Goal: Task Accomplishment & Management: Manage account settings

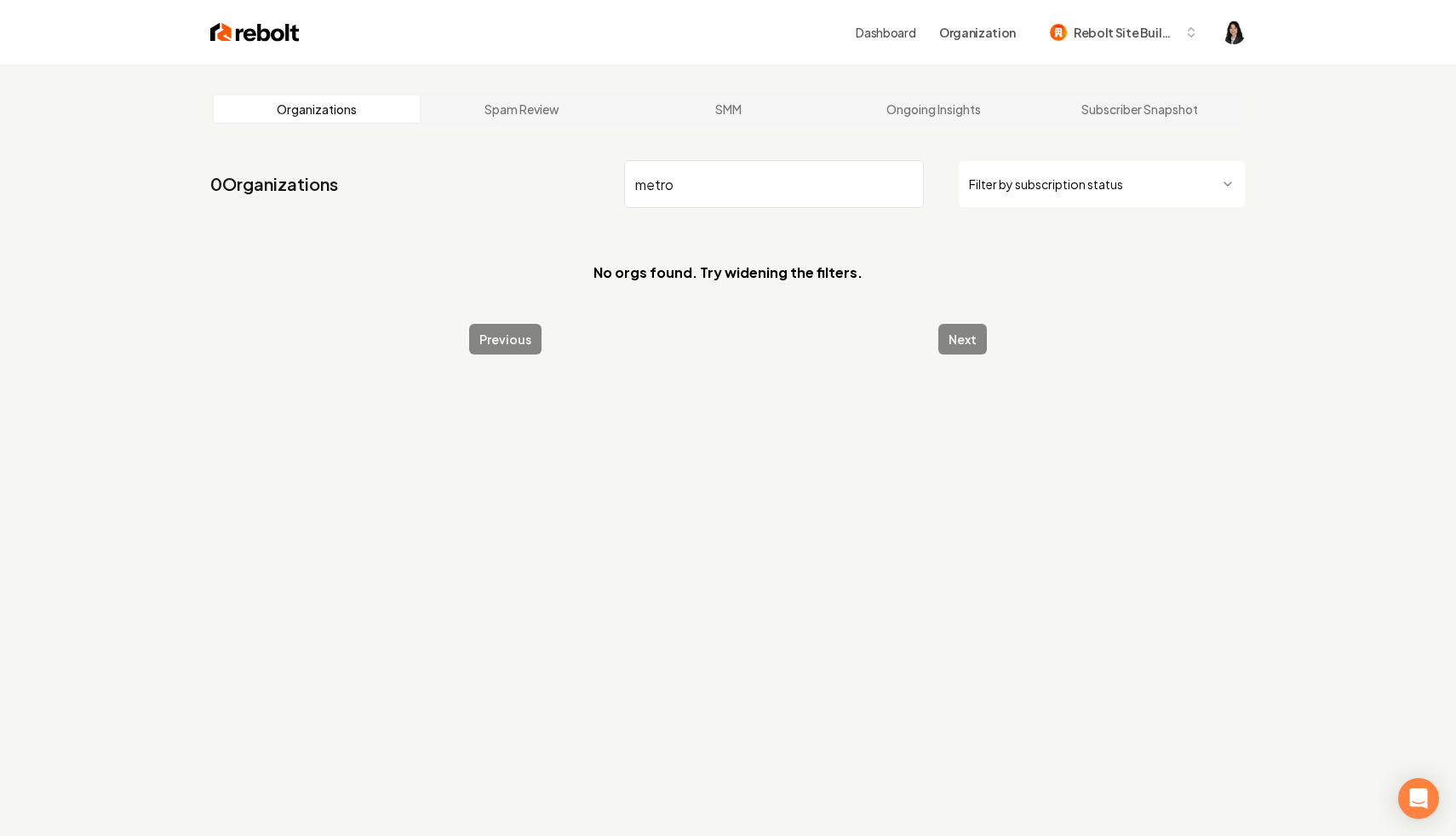
type input "metro"
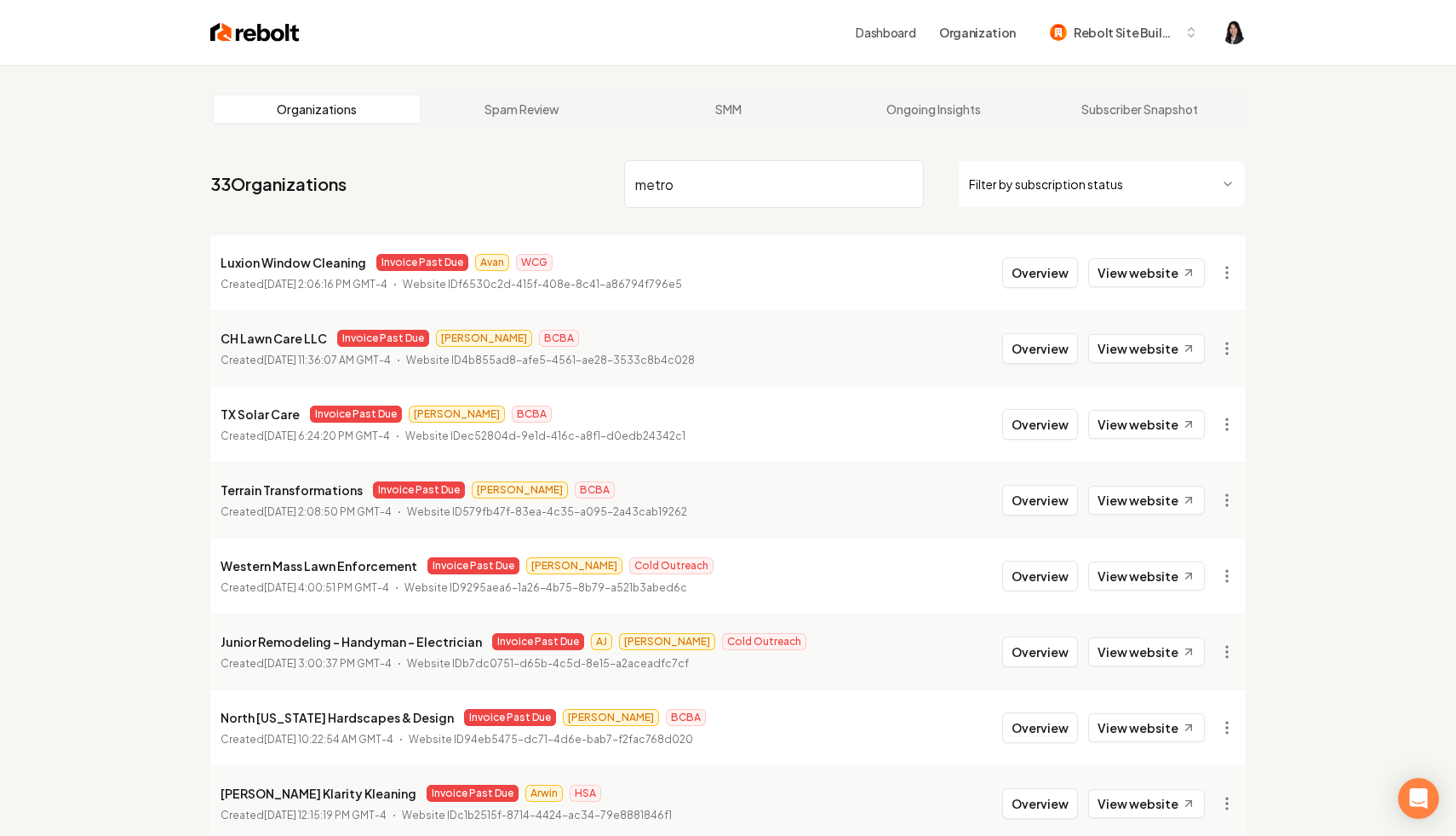
click at [248, 31] on img at bounding box center [255, 32] width 89 height 24
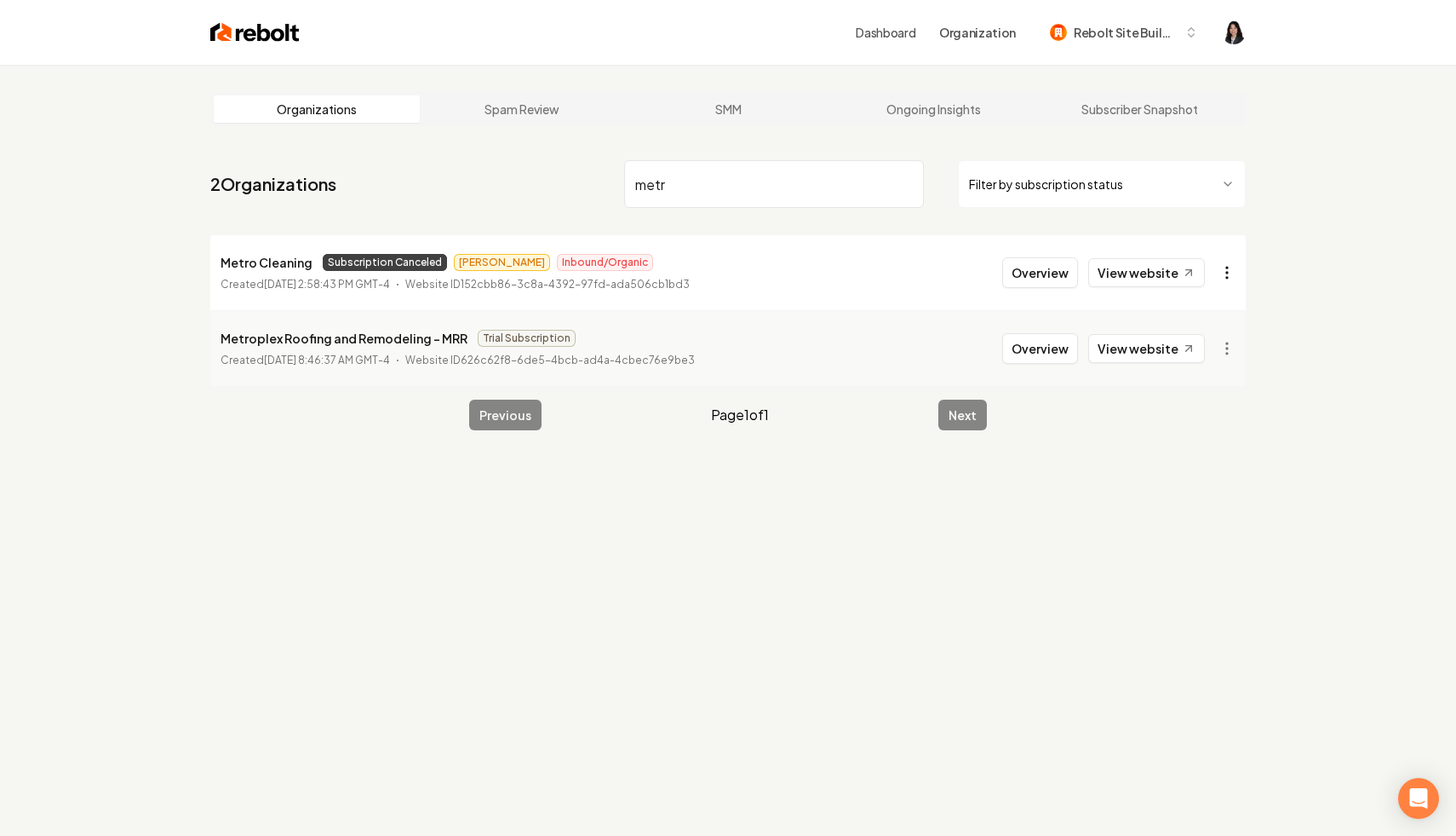
type input "metr"
click at [1226, 274] on html "Dashboard Organization Rebolt Site Builder Organizations Spam Review SMM Ongoin…" at bounding box center [728, 418] width 1456 height 836
click at [1207, 424] on link "View in Stripe" at bounding box center [1185, 420] width 108 height 27
drag, startPoint x: 697, startPoint y: 177, endPoint x: 608, endPoint y: 175, distance: 89.0
click at [608, 175] on nav "2 Organizations metr Filter by subscription status" at bounding box center [728, 191] width 1036 height 75
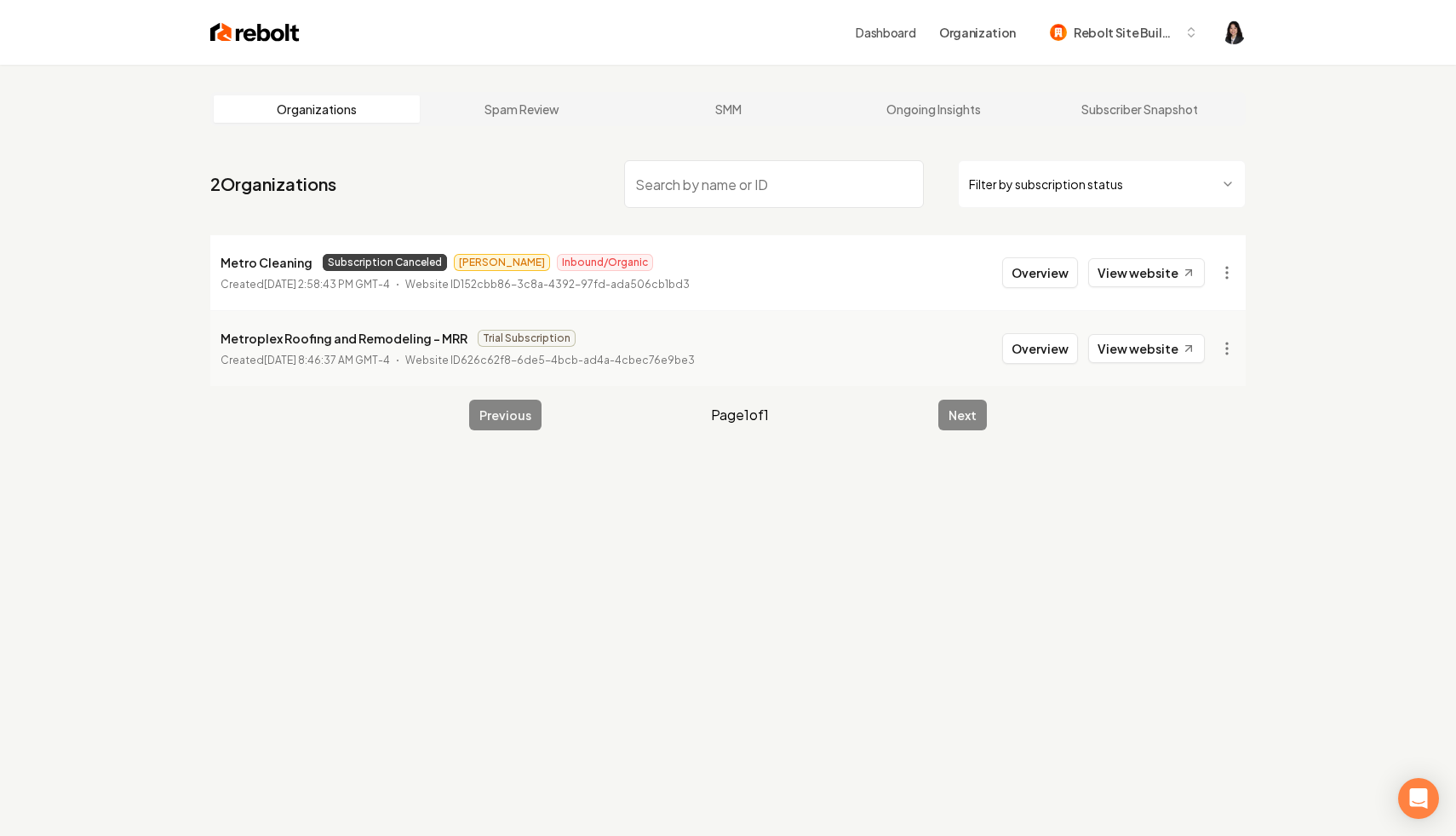
paste input "New Make APP 1:43 PM NEW CUSTOMER LFG!!! Organization: Central MN Custom Builde…"
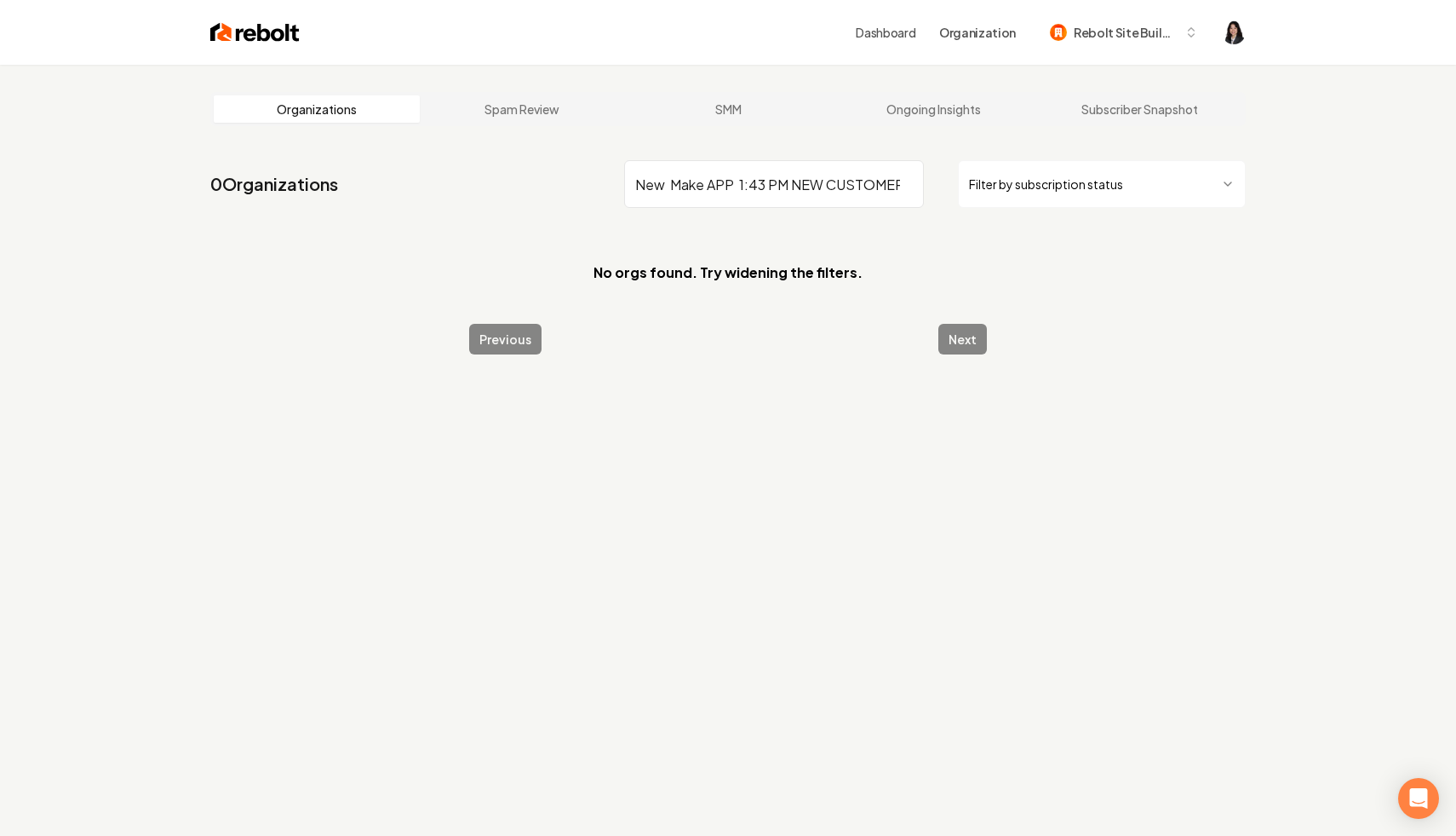
drag, startPoint x: 723, startPoint y: 182, endPoint x: 333, endPoint y: 150, distance: 391.3
click at [333, 150] on main "Organizations Spam Review SMM Ongoing Insights Subscriber Snapshot 0 Organizati…" at bounding box center [728, 223] width 1091 height 317
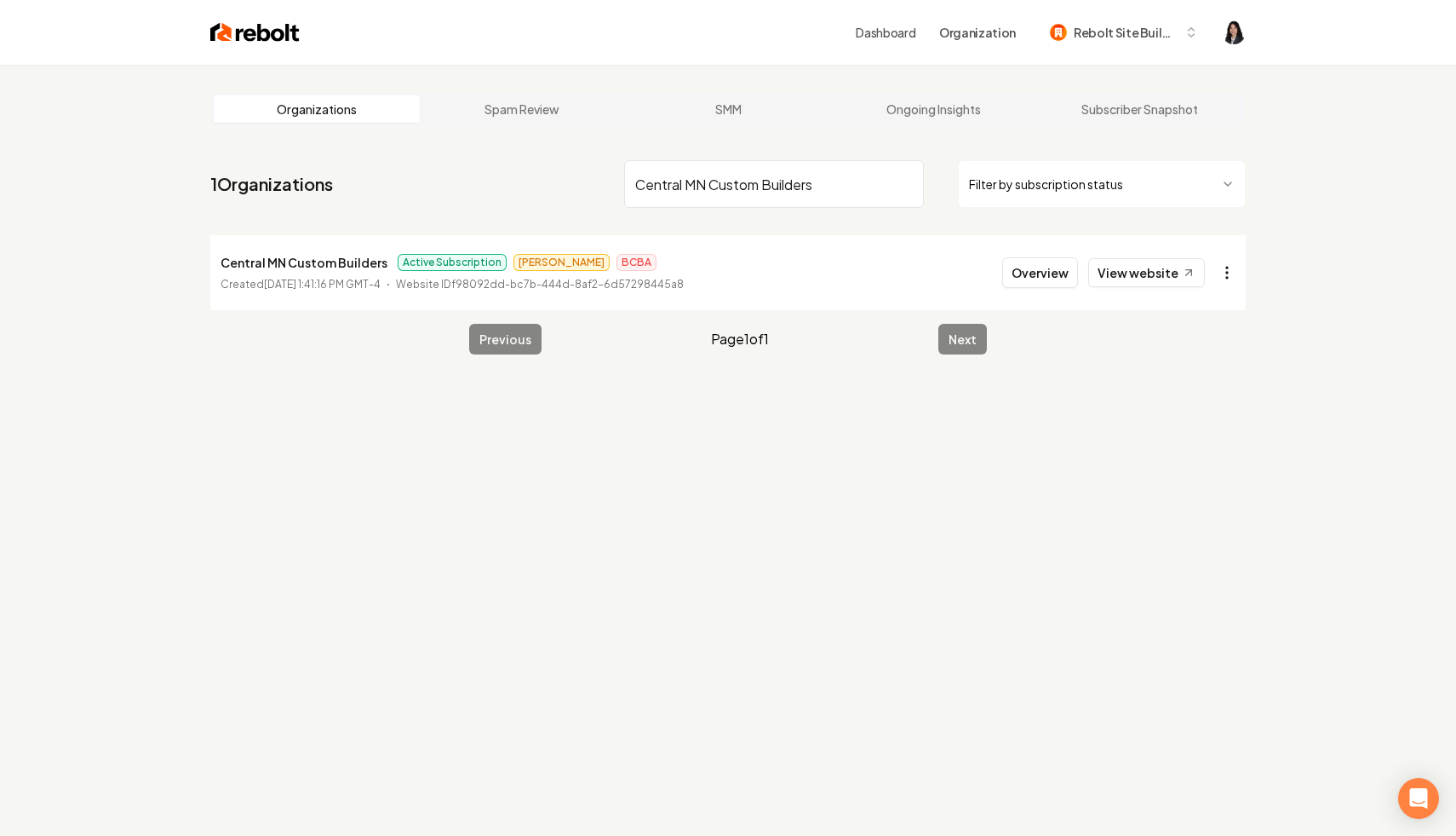
type input "Central MN Custom Builders"
click at [1231, 267] on html "Dashboard Organization Rebolt Site Builder Organizations Spam Review SMM Ongoin…" at bounding box center [728, 418] width 1456 height 836
click at [1189, 414] on link "View in Stripe" at bounding box center [1185, 420] width 108 height 27
click at [1149, 266] on link "View website" at bounding box center [1147, 273] width 117 height 29
click at [1154, 183] on html "Dashboard Organization Rebolt Site Builder Organizations Spam Review SMM Ongoin…" at bounding box center [728, 418] width 1456 height 836
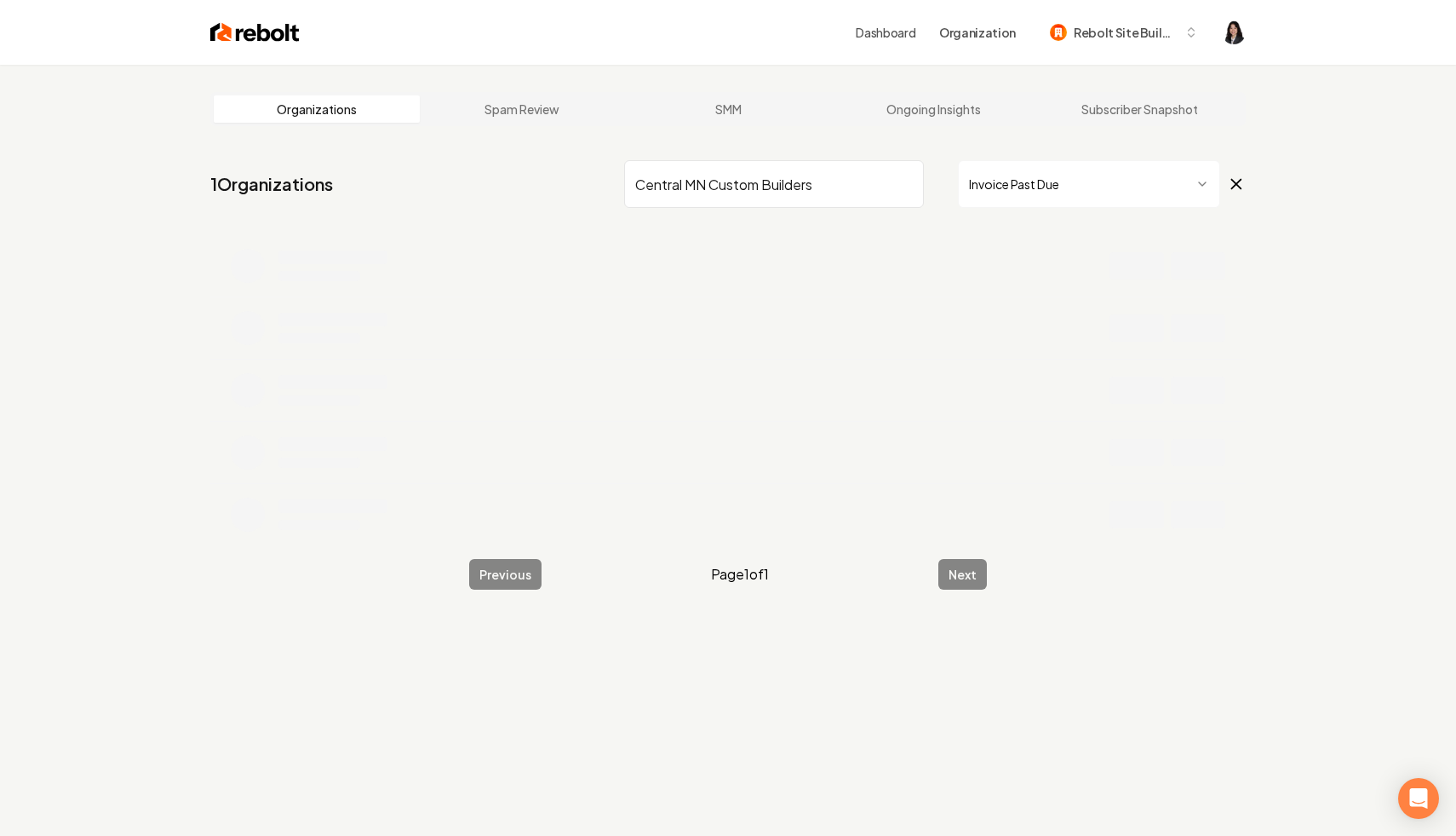
click at [905, 183] on input "Central MN Custom Builders" at bounding box center [774, 184] width 300 height 47
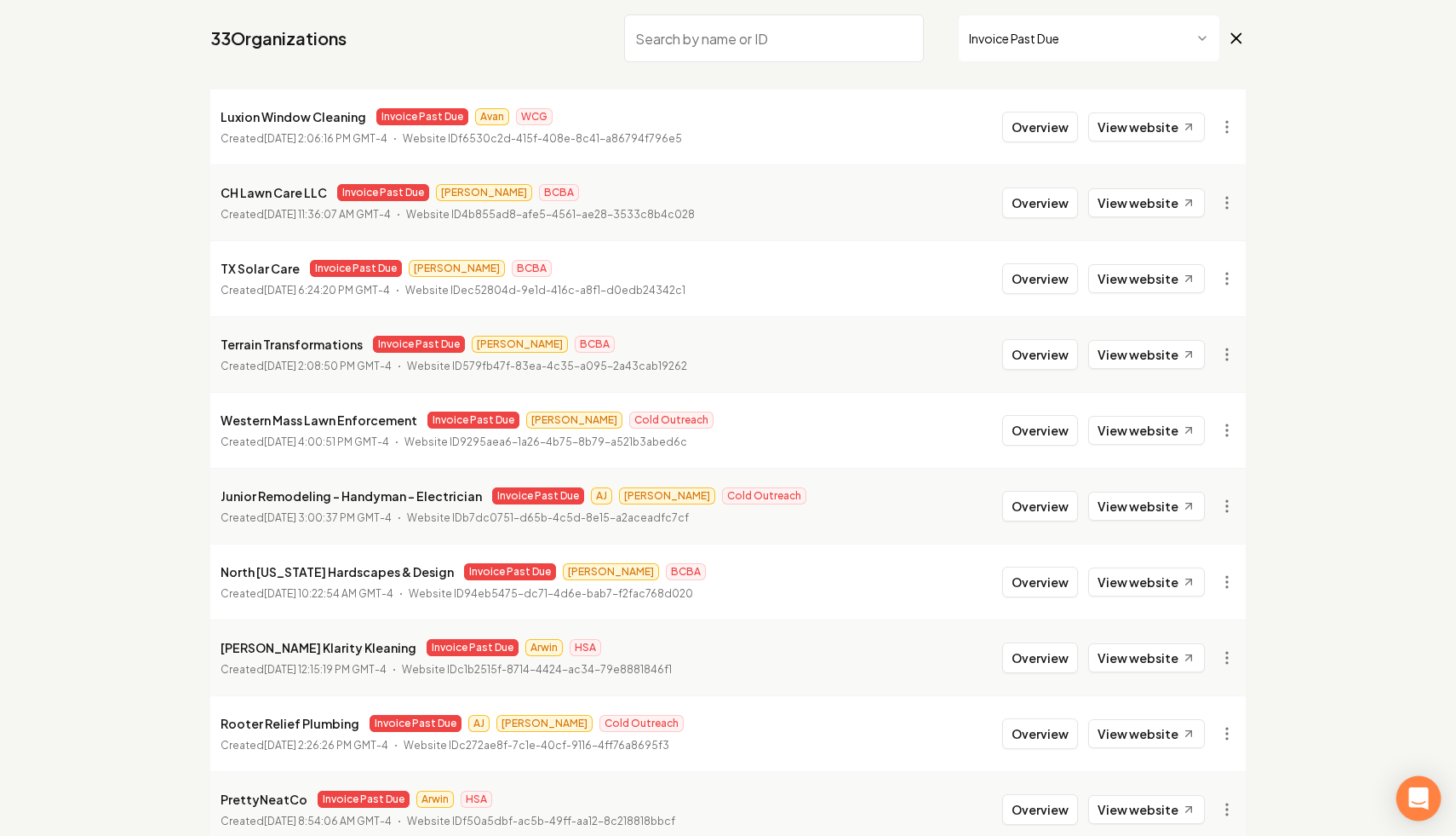
scroll to position [229, 0]
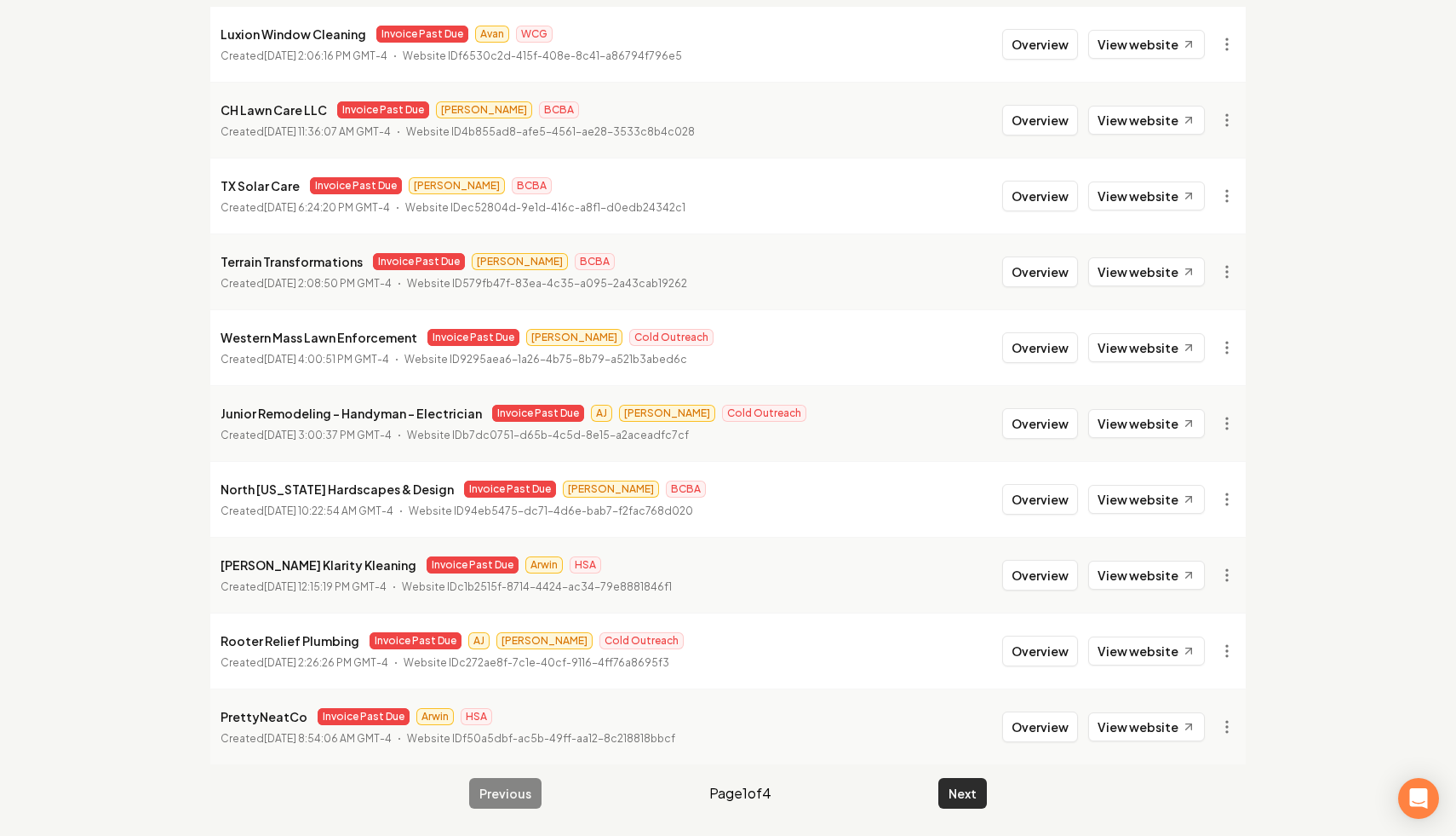
click at [960, 783] on button "Next" at bounding box center [962, 793] width 48 height 31
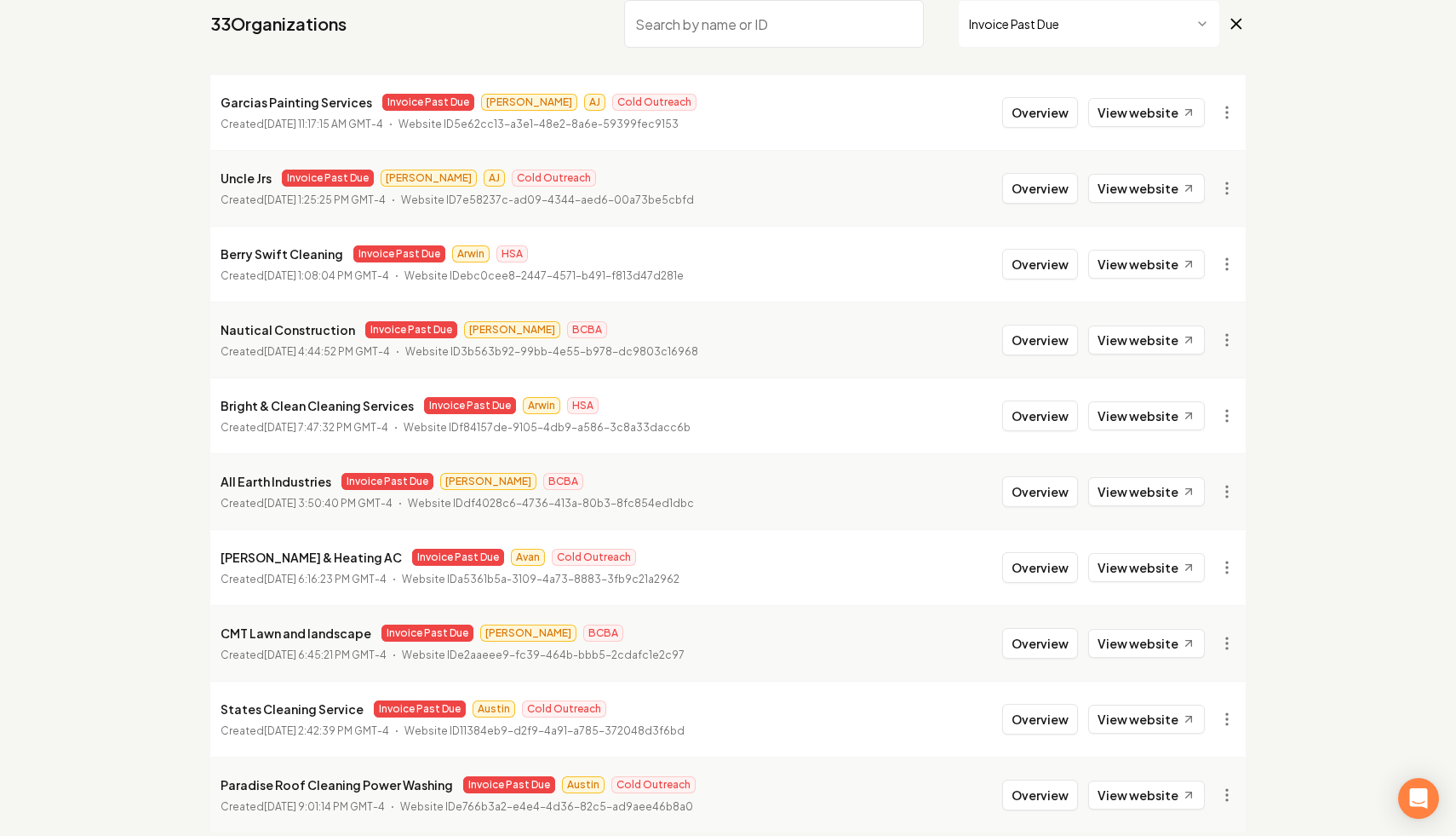
scroll to position [229, 0]
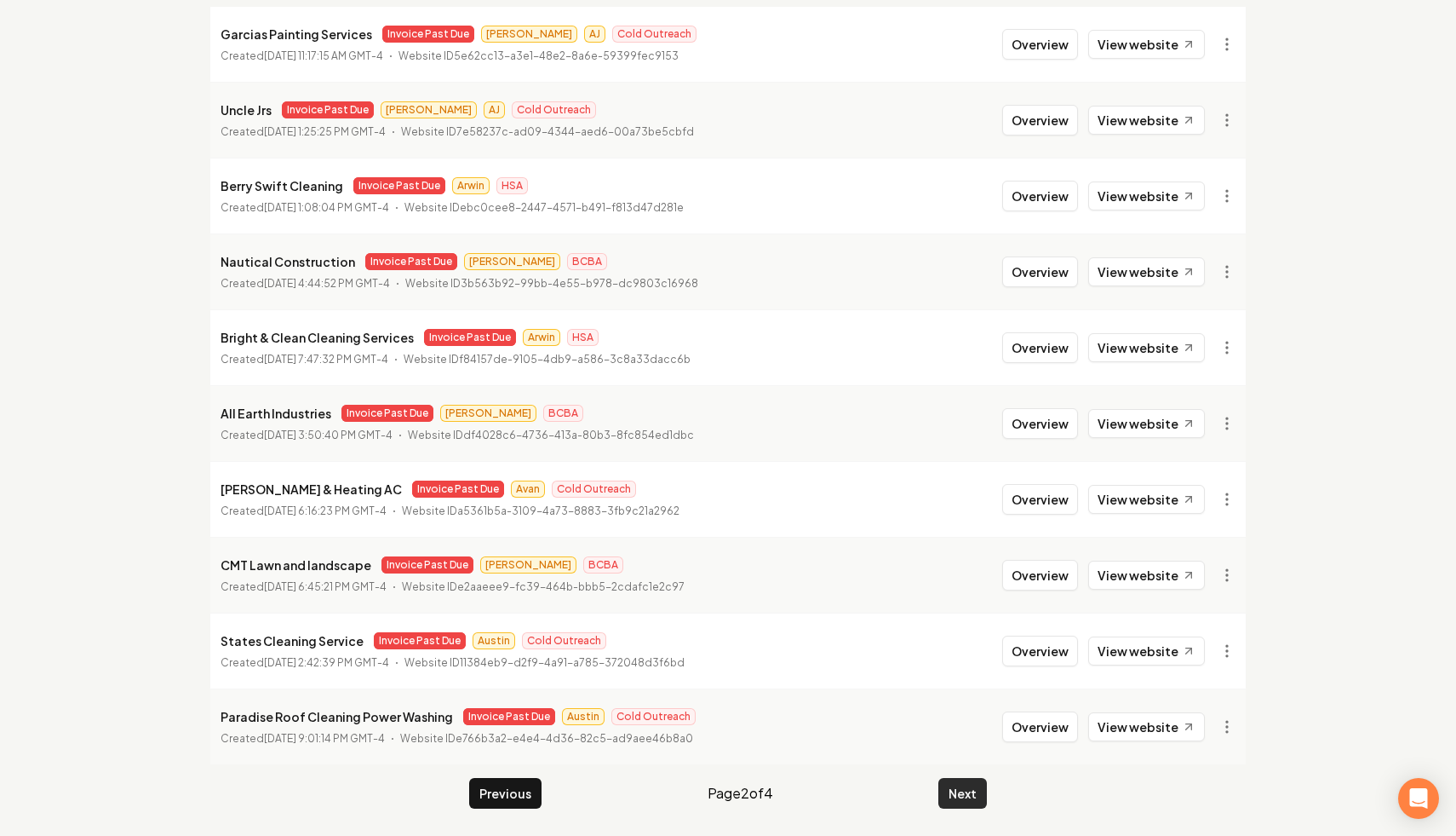
click at [963, 795] on button "Next" at bounding box center [962, 793] width 48 height 31
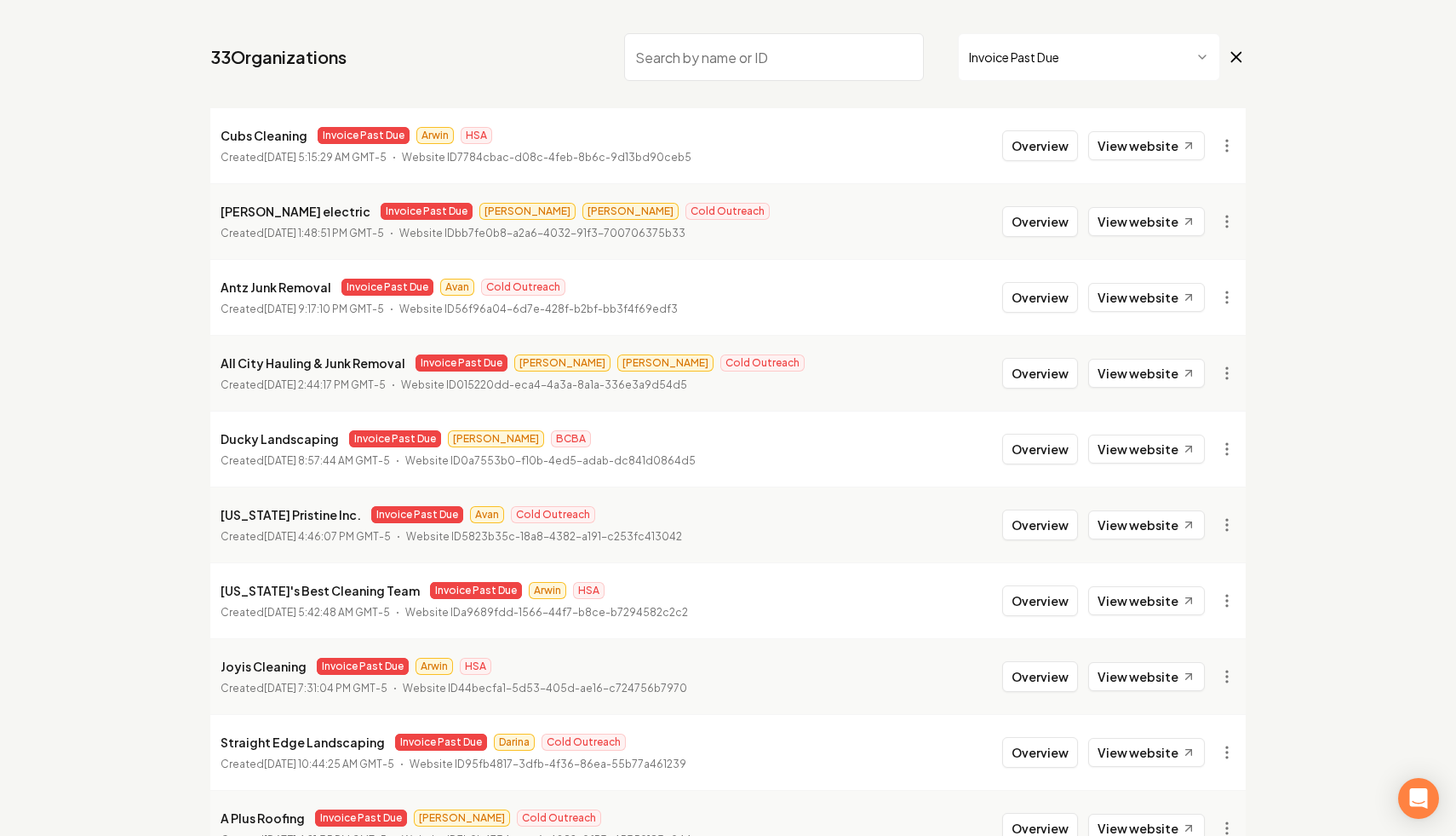
scroll to position [229, 0]
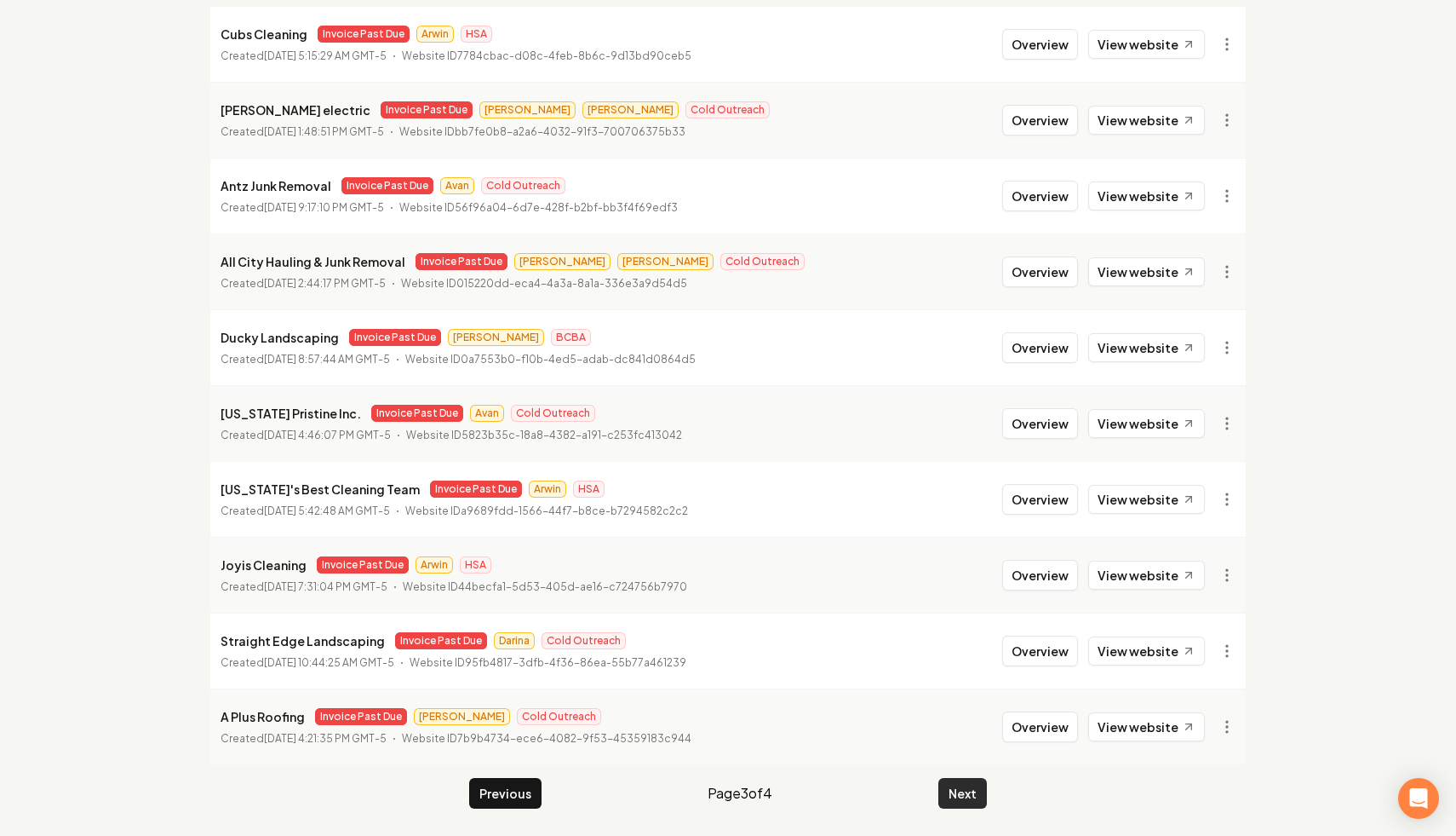
click at [962, 795] on button "Next" at bounding box center [962, 793] width 48 height 31
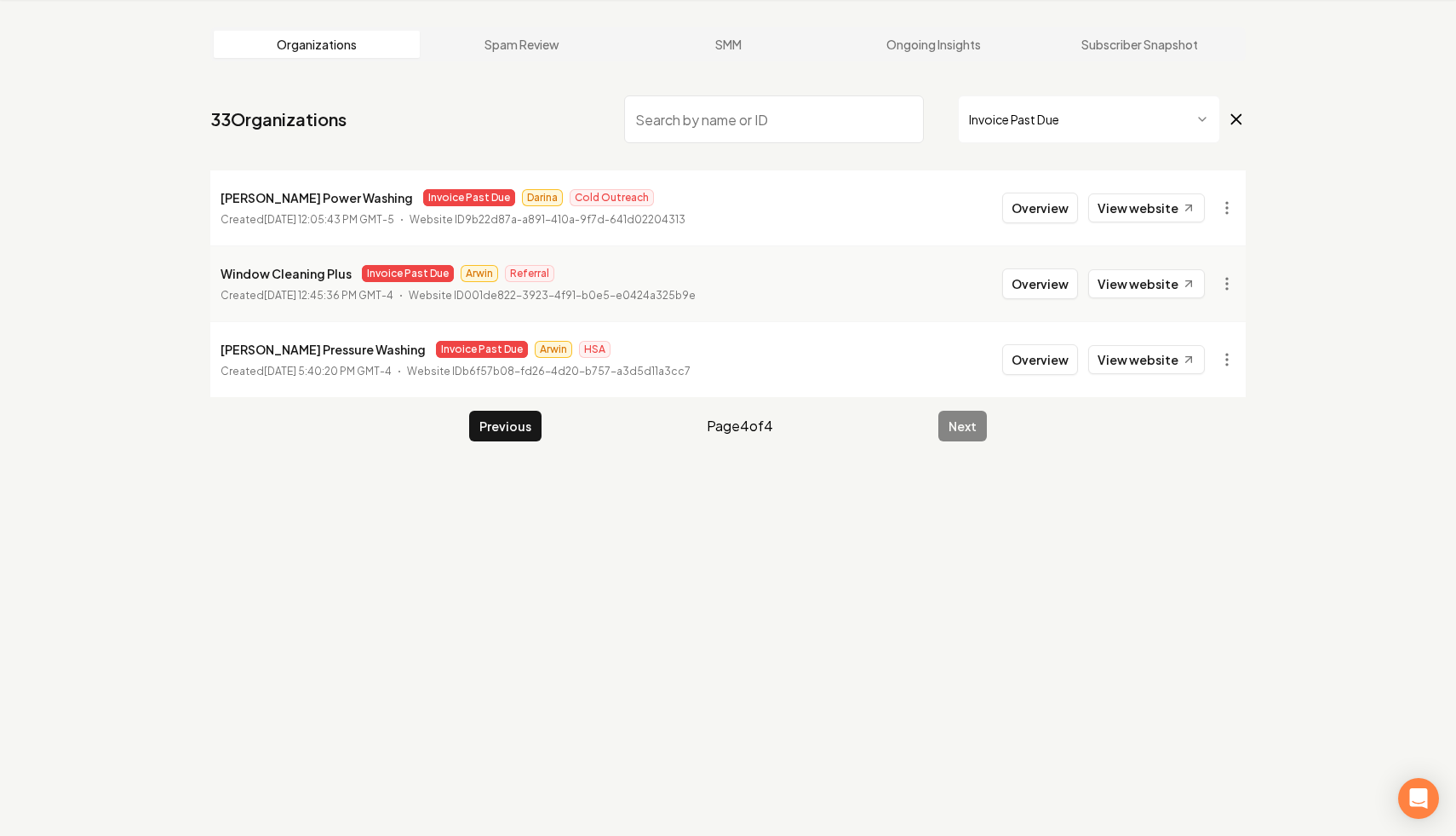
click at [702, 118] on input "search" at bounding box center [774, 119] width 300 height 47
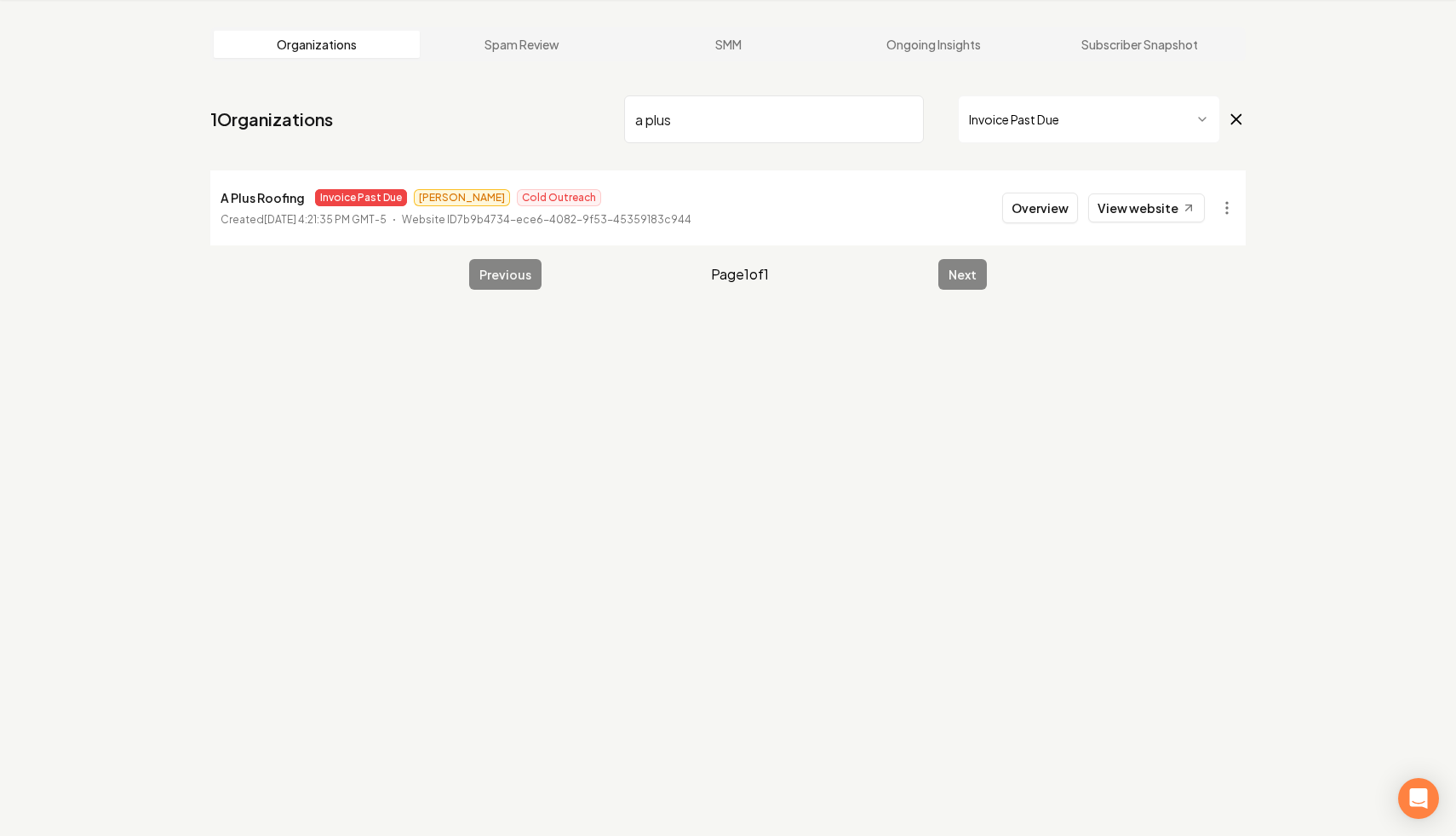
drag, startPoint x: 701, startPoint y: 111, endPoint x: 522, endPoint y: 109, distance: 179.0
click at [522, 109] on nav "1 Organizations a plus Invoice Past Due" at bounding box center [728, 126] width 1036 height 75
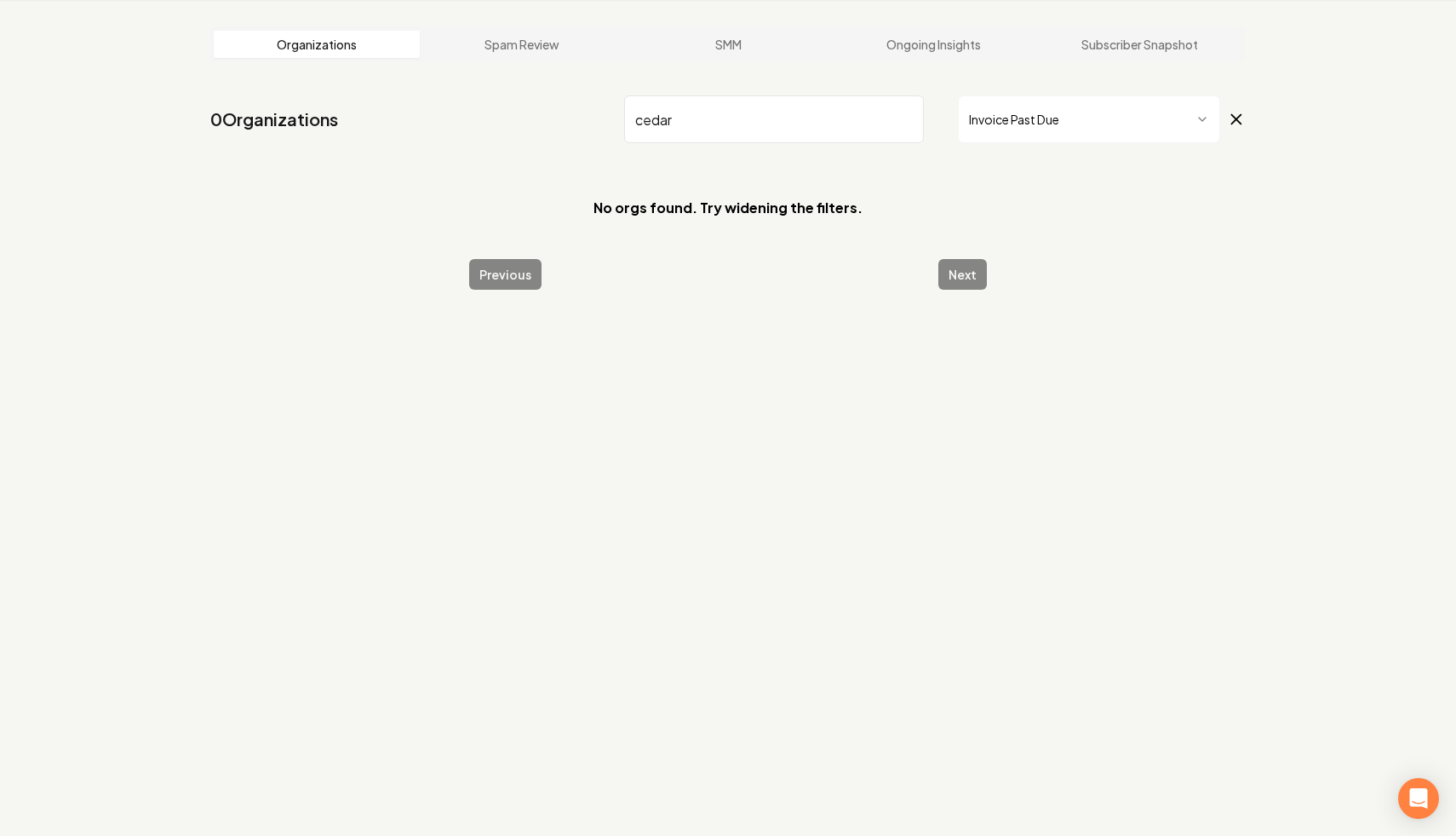
drag, startPoint x: 751, startPoint y: 119, endPoint x: 505, endPoint y: 101, distance: 246.7
click at [505, 101] on nav "0 Organizations cedar Invoice Past Due" at bounding box center [728, 126] width 1036 height 75
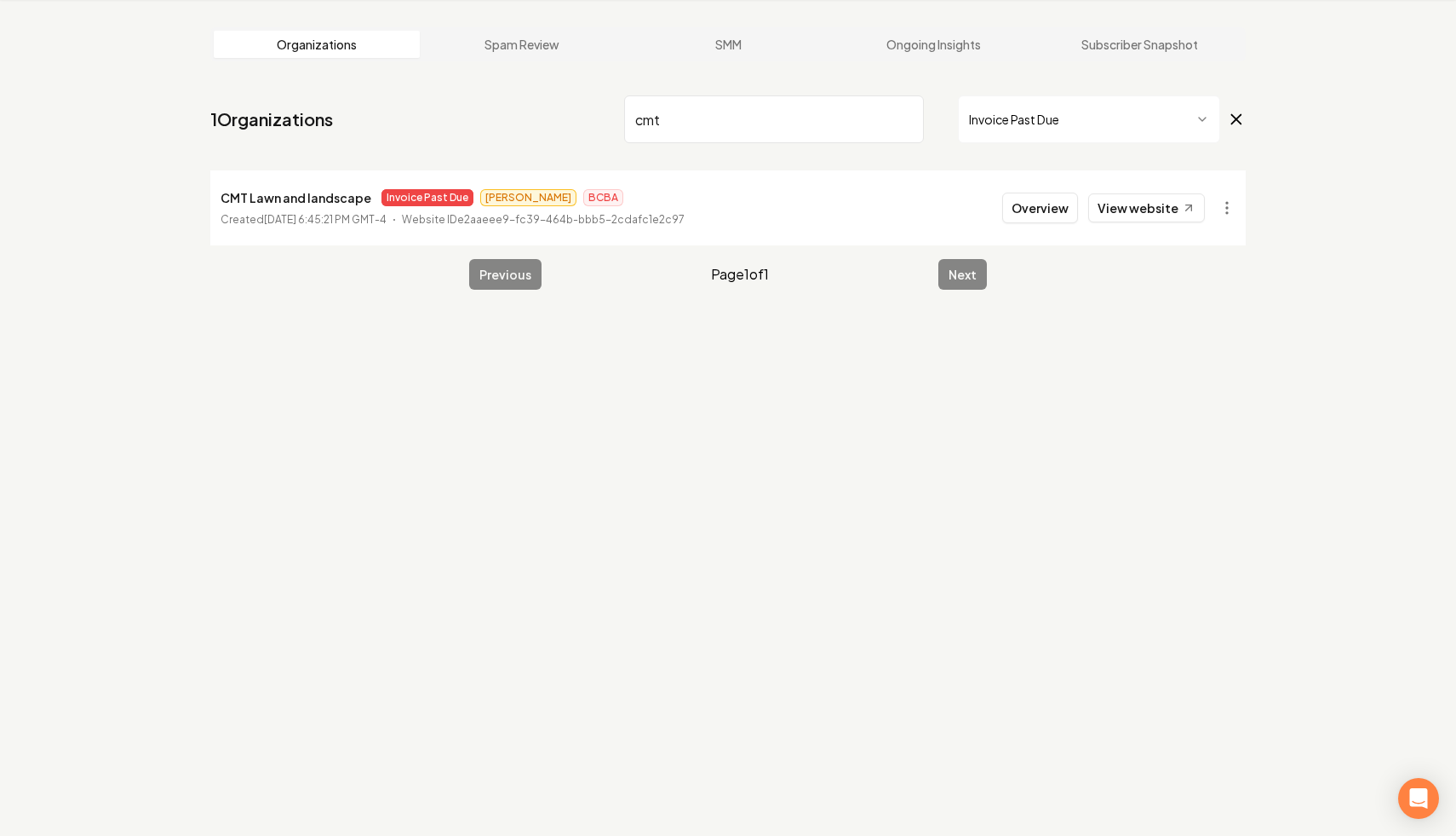
drag, startPoint x: 725, startPoint y: 128, endPoint x: 520, endPoint y: 123, distance: 205.1
click at [520, 123] on nav "1 Organizations cmt Invoice Past Due" at bounding box center [728, 126] width 1036 height 75
drag, startPoint x: 743, startPoint y: 123, endPoint x: 437, endPoint y: 70, distance: 310.6
click at [437, 70] on main "Organizations Spam Review SMM Ongoing Insights Subscriber Snapshot 1 Organizati…" at bounding box center [728, 159] width 1091 height 317
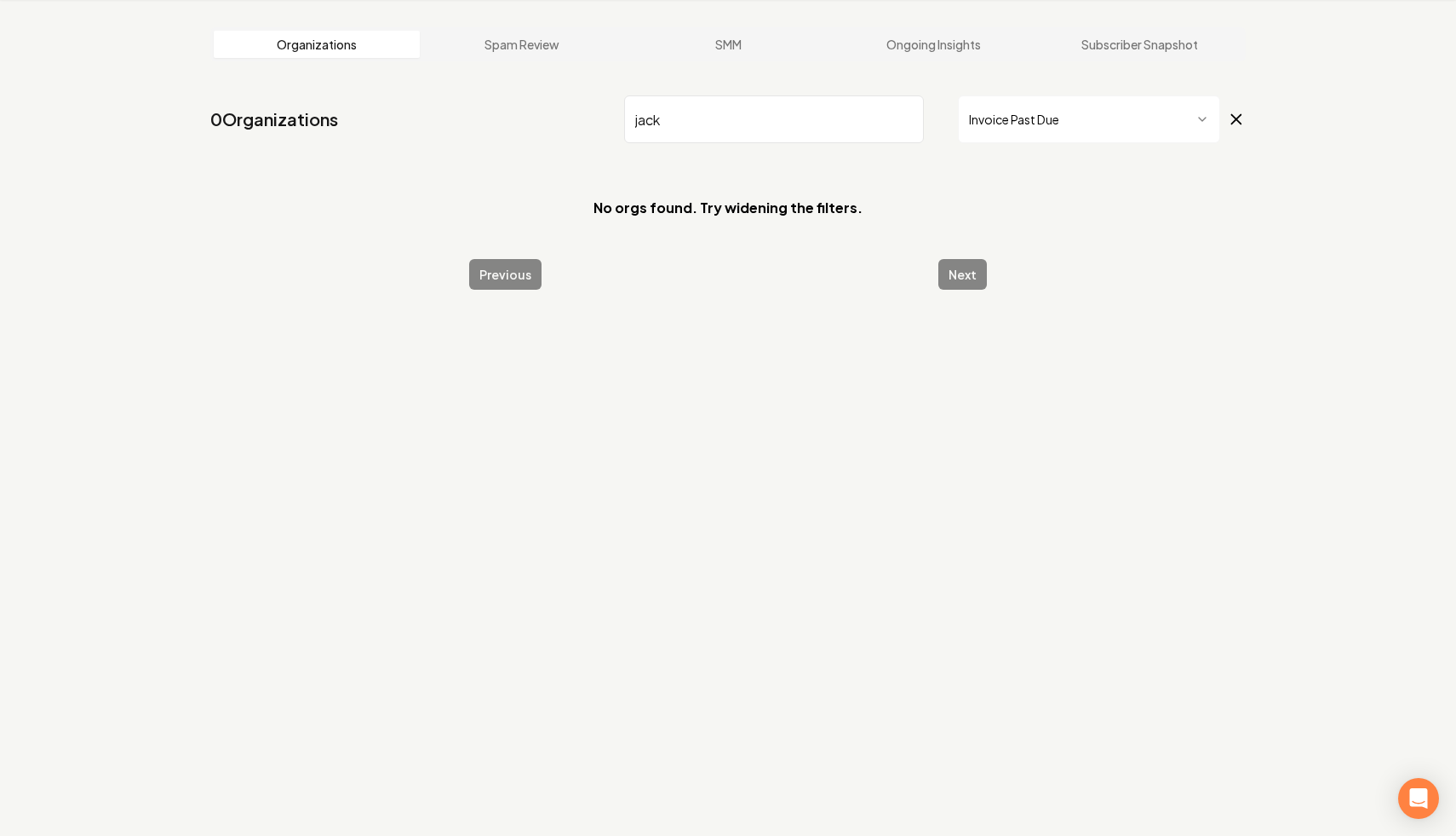
drag, startPoint x: 708, startPoint y: 112, endPoint x: 471, endPoint y: 92, distance: 237.8
click at [471, 92] on nav "0 Organizations jack Invoice Past Due" at bounding box center [728, 126] width 1036 height 75
type input "jumping"
click at [906, 123] on input "jumping" at bounding box center [774, 119] width 300 height 47
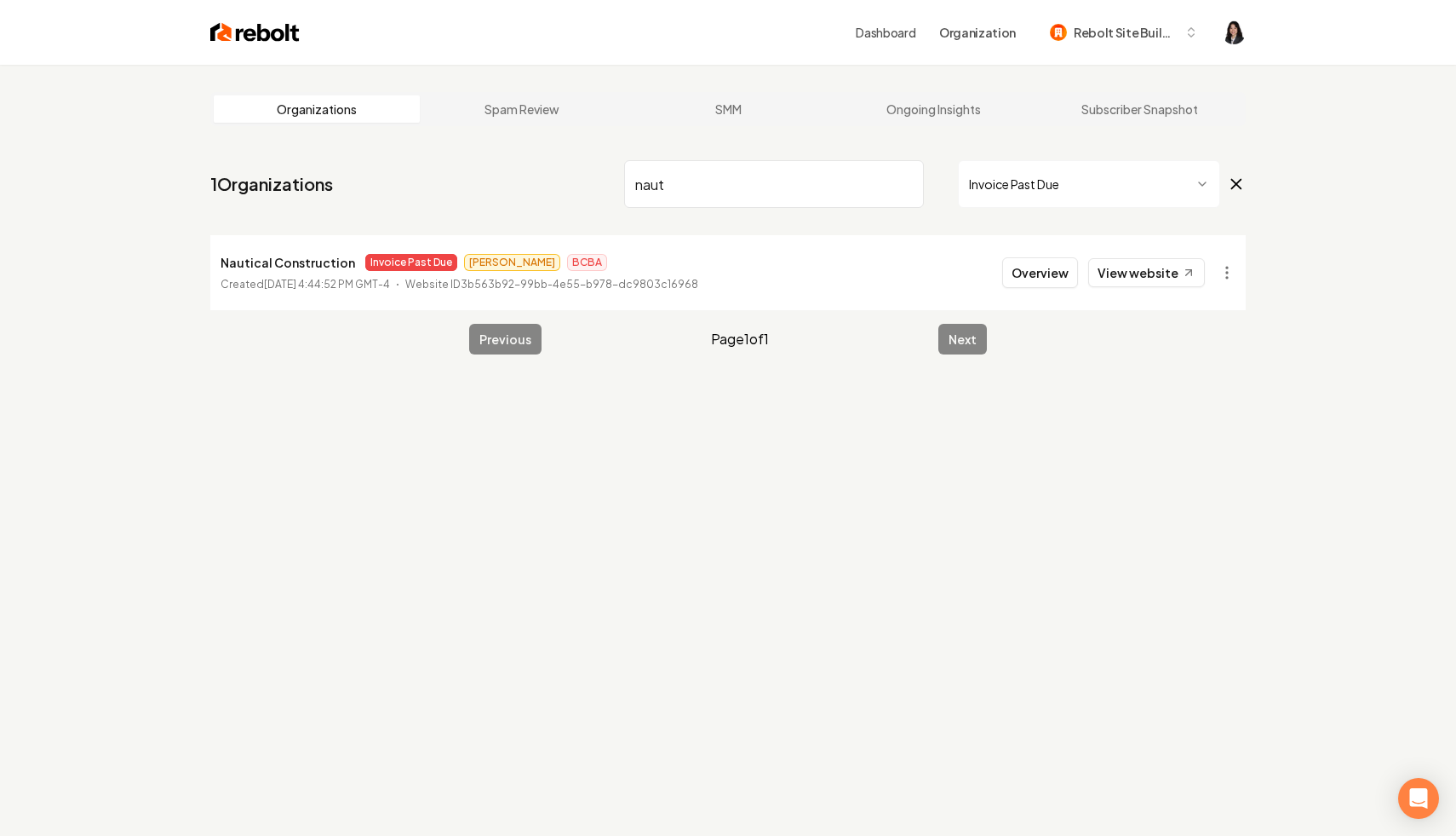
type input "naut"
click at [903, 184] on input "naut" at bounding box center [774, 184] width 300 height 47
drag, startPoint x: 686, startPoint y: 184, endPoint x: 516, endPoint y: 170, distance: 170.6
click at [516, 170] on nav "1 Organizations para Invoice Past Due" at bounding box center [728, 191] width 1036 height 75
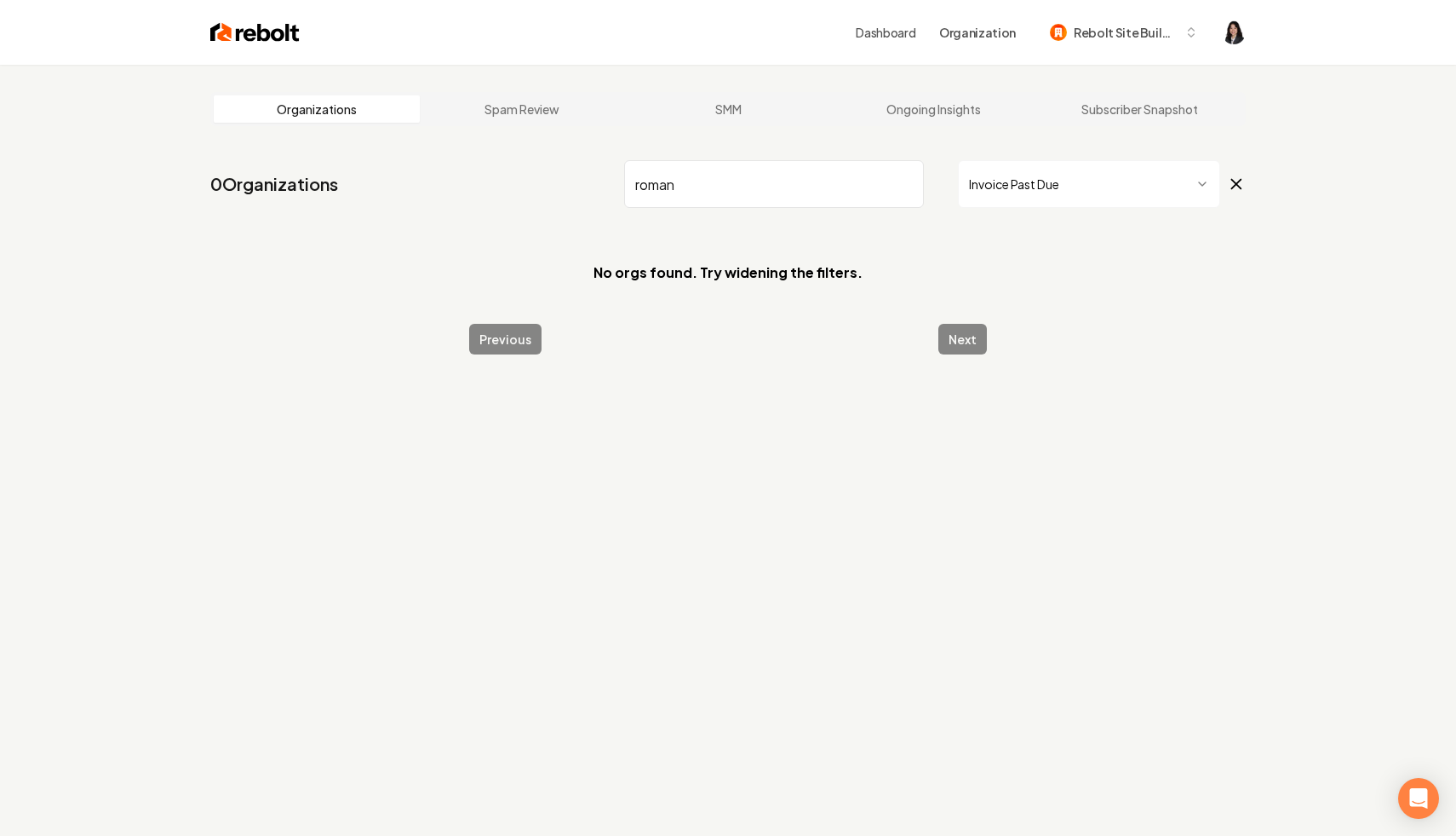
drag, startPoint x: 720, startPoint y: 189, endPoint x: 556, endPoint y: 164, distance: 165.9
click at [556, 164] on nav "0 Organizations roman Invoice Past Due" at bounding box center [728, 191] width 1036 height 75
click at [655, 191] on input "s&d" at bounding box center [774, 184] width 300 height 47
click at [642, 190] on input "s& d" at bounding box center [774, 184] width 300 height 47
type input "s & d"
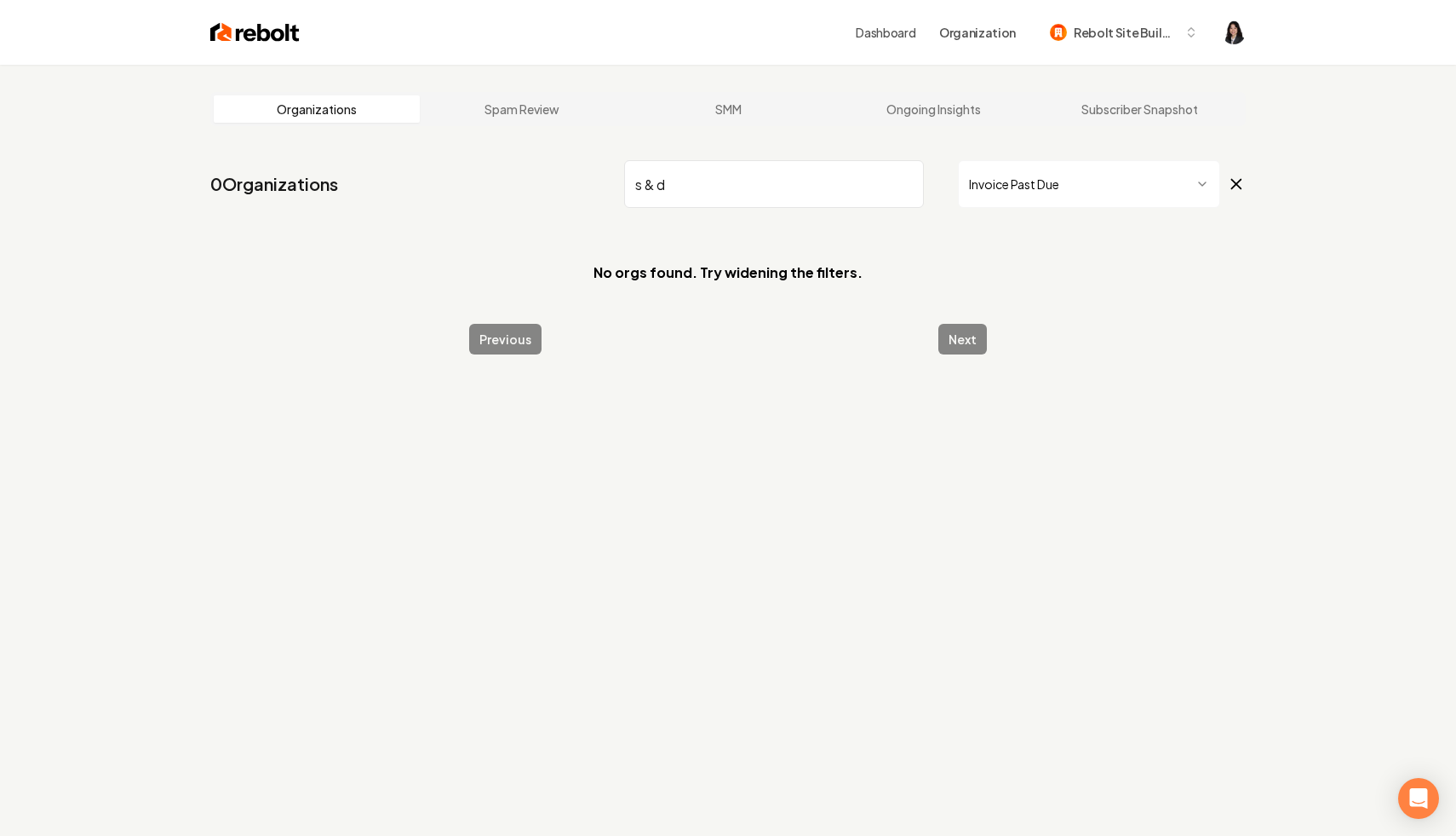
drag, startPoint x: 699, startPoint y: 190, endPoint x: 531, endPoint y: 163, distance: 170.2
click at [531, 163] on nav "0 Organizations s & d Invoice Past Due" at bounding box center [728, 191] width 1036 height 75
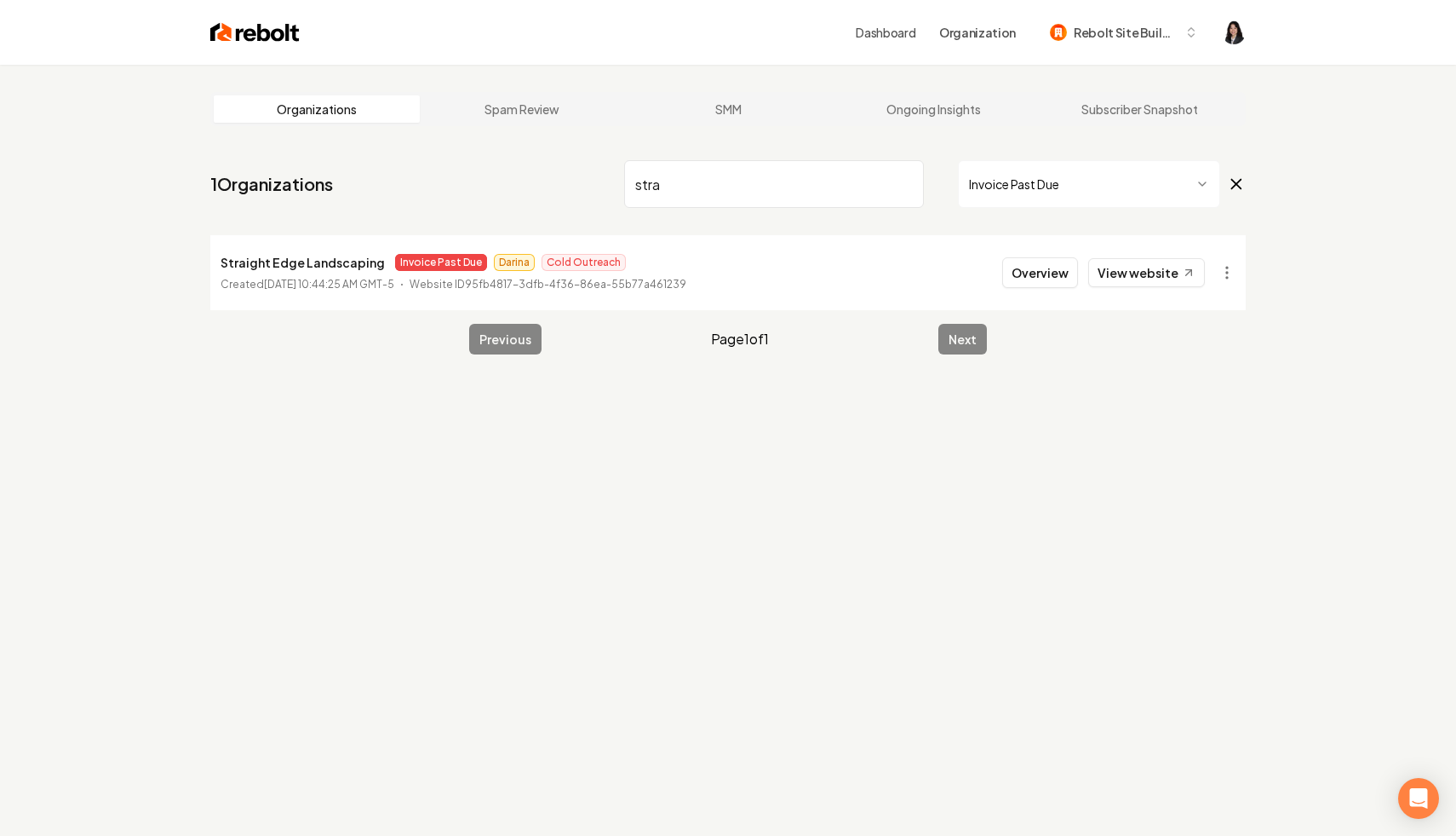
drag, startPoint x: 698, startPoint y: 189, endPoint x: 510, endPoint y: 183, distance: 188.1
click at [510, 183] on nav "1 Organizations stra Invoice Past Due" at bounding box center [728, 191] width 1036 height 75
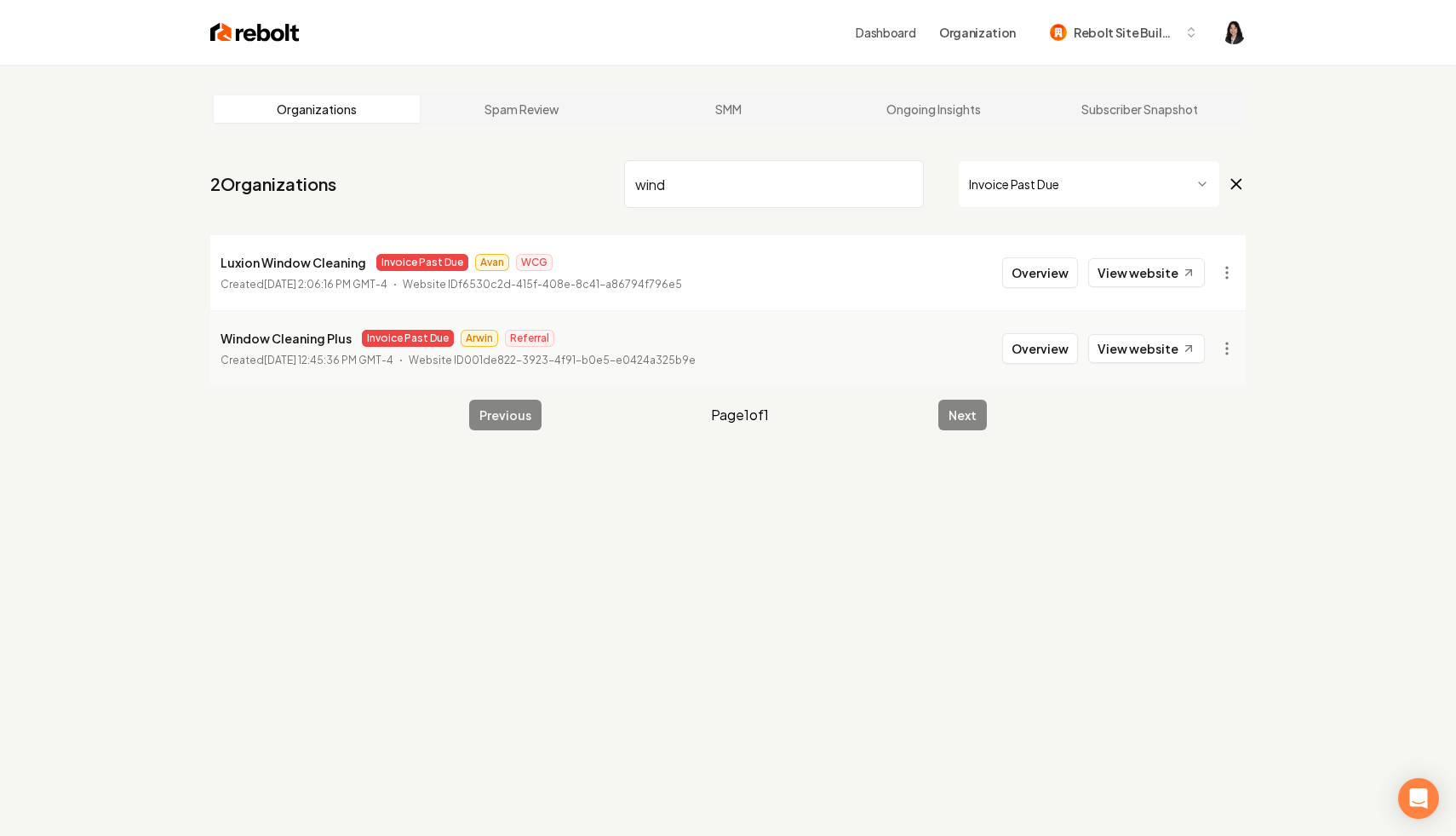
click at [911, 190] on input "wind" at bounding box center [774, 184] width 300 height 47
type input "wind"
click at [907, 187] on input "wind" at bounding box center [774, 184] width 300 height 47
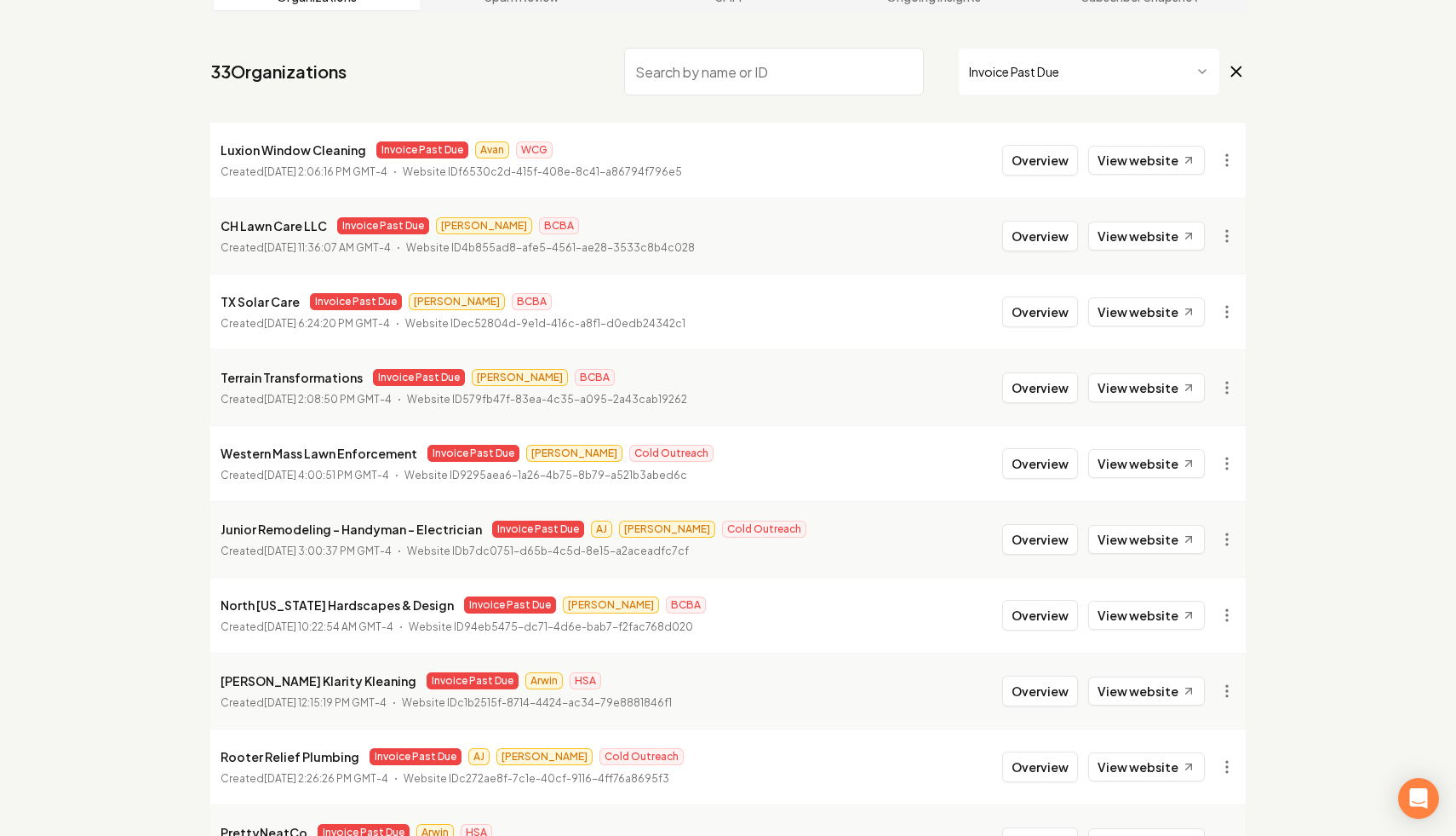
scroll to position [113, 0]
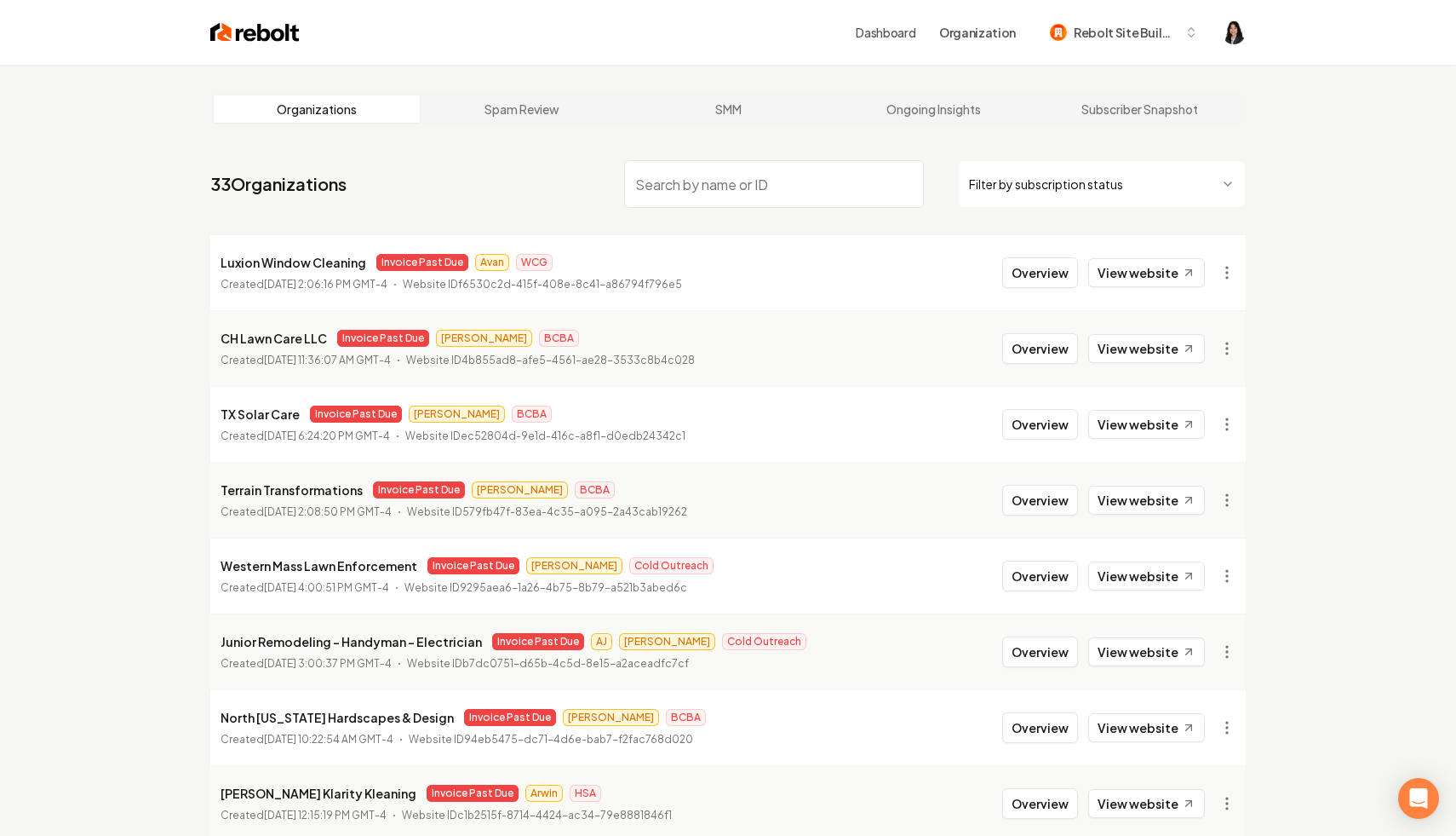
click at [1174, 184] on html "Dashboard Organization Rebolt Site Builder Organizations Spam Review SMM Ongoin…" at bounding box center [728, 418] width 1456 height 836
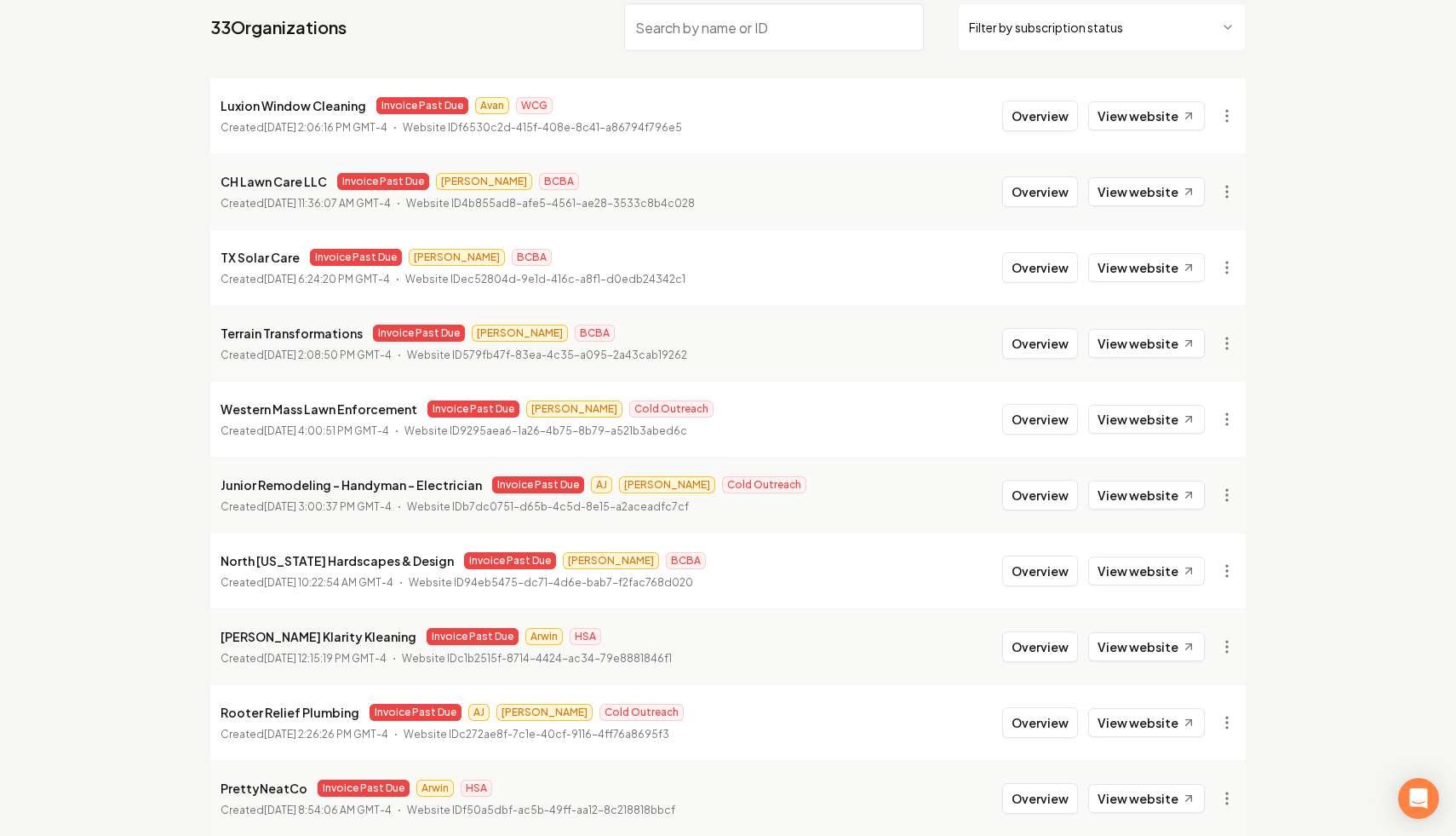
scroll to position [229, 0]
